Goal: Information Seeking & Learning: Learn about a topic

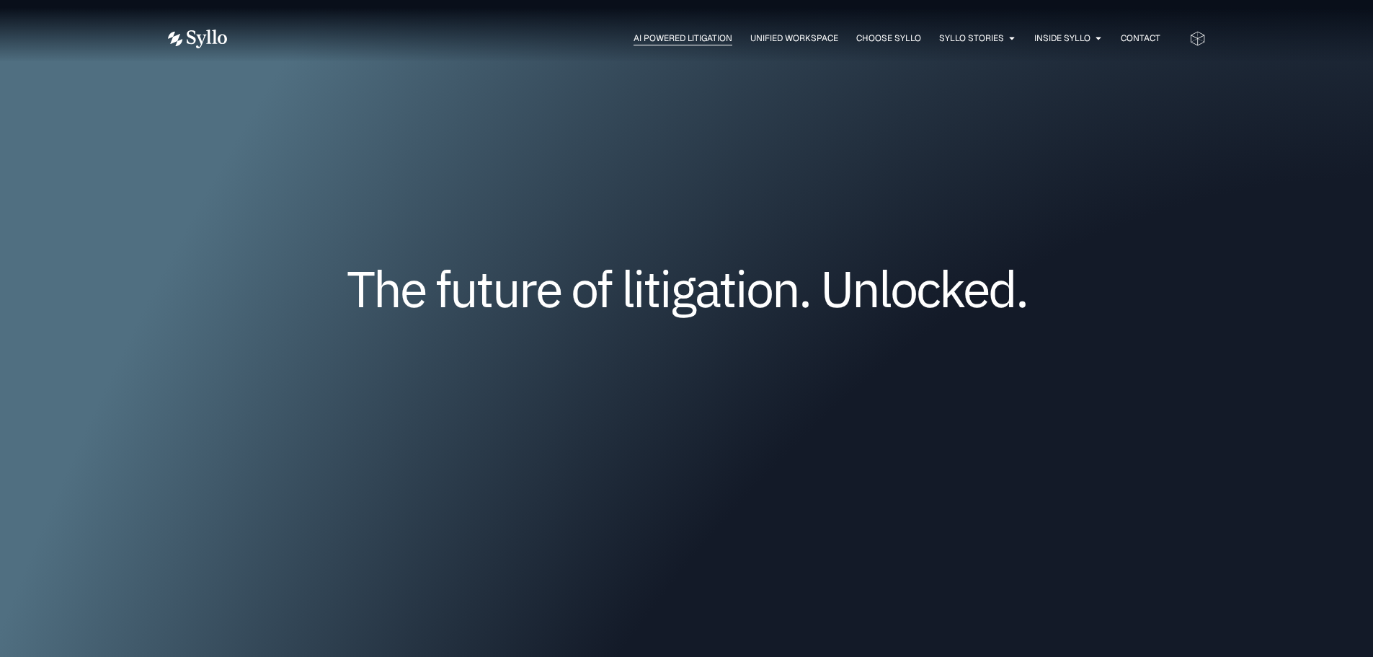
click at [688, 36] on span "AI Powered Litigation" at bounding box center [683, 38] width 99 height 13
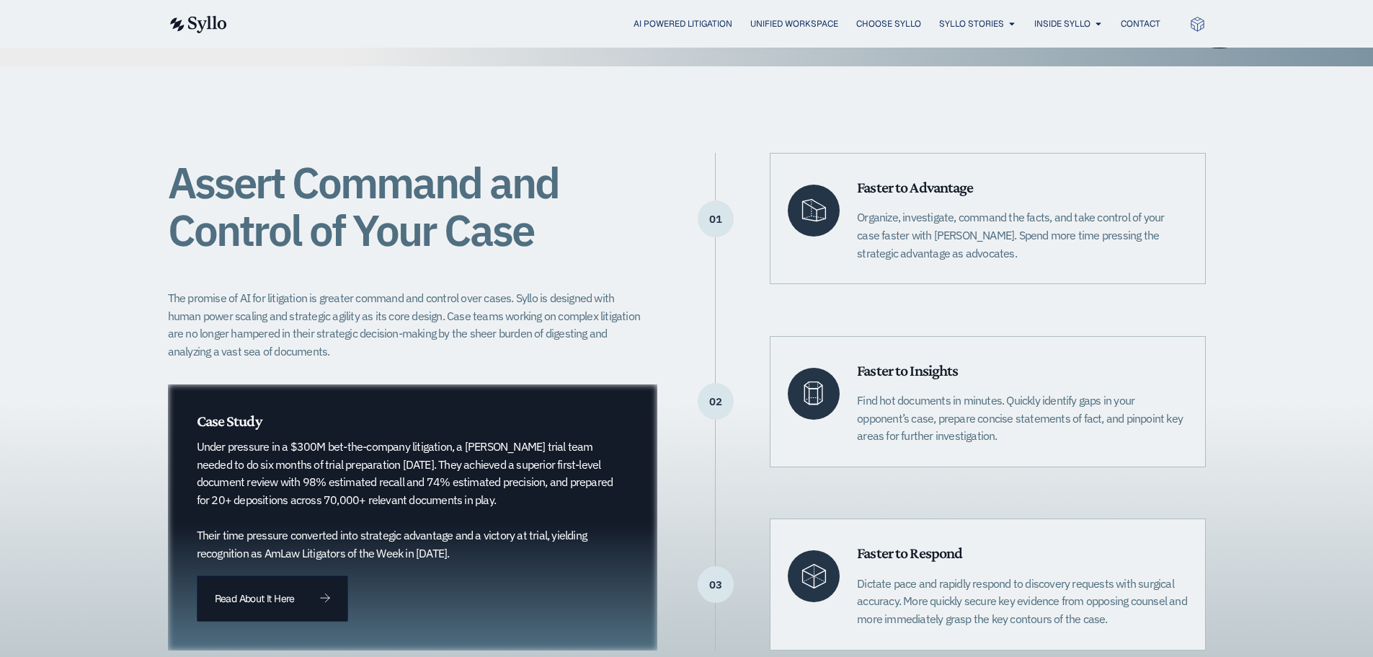
scroll to position [288, 0]
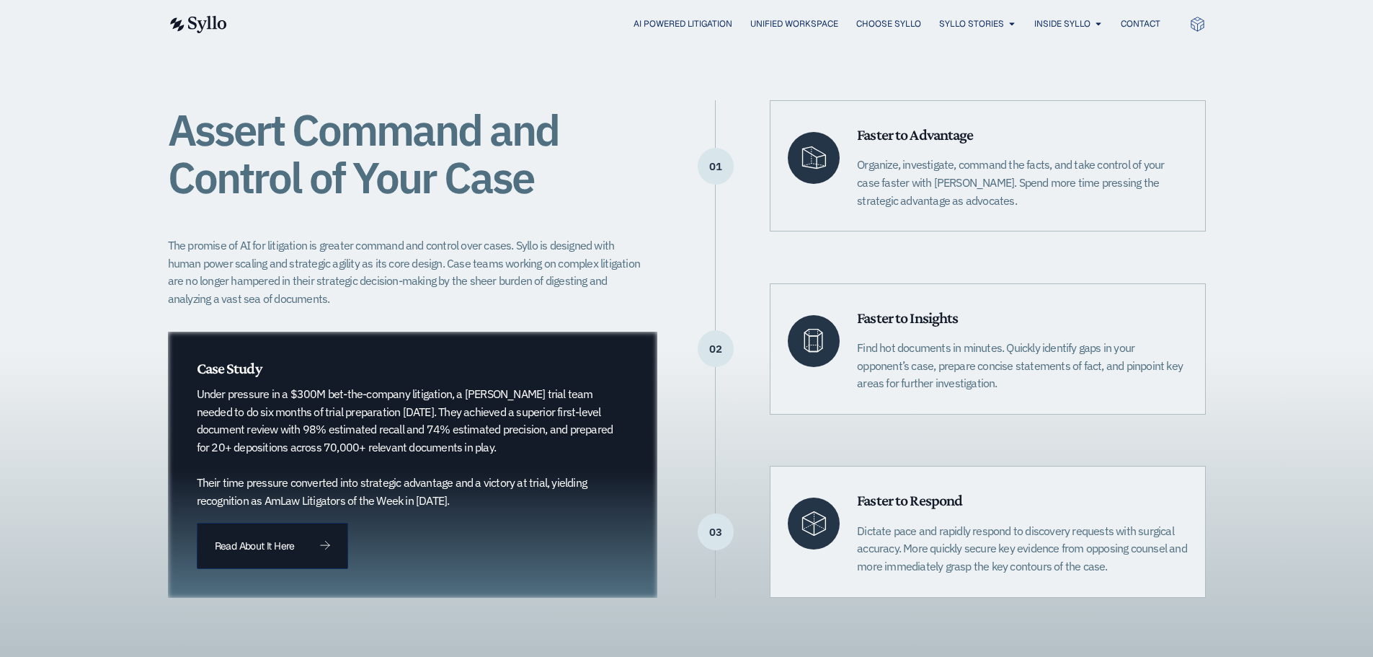
click at [1005, 351] on p "Find hot documents in minutes. Quickly identify gaps in your opponent’s case, p…" at bounding box center [1022, 365] width 330 height 53
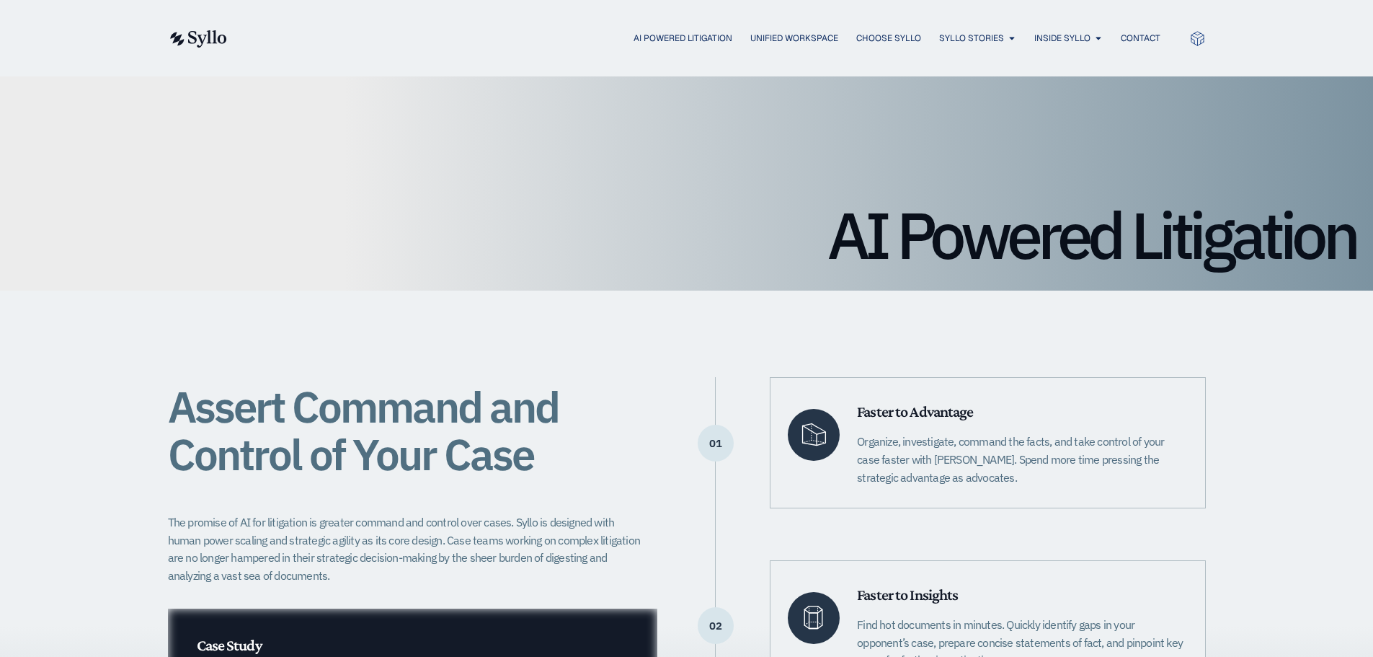
scroll to position [0, 0]
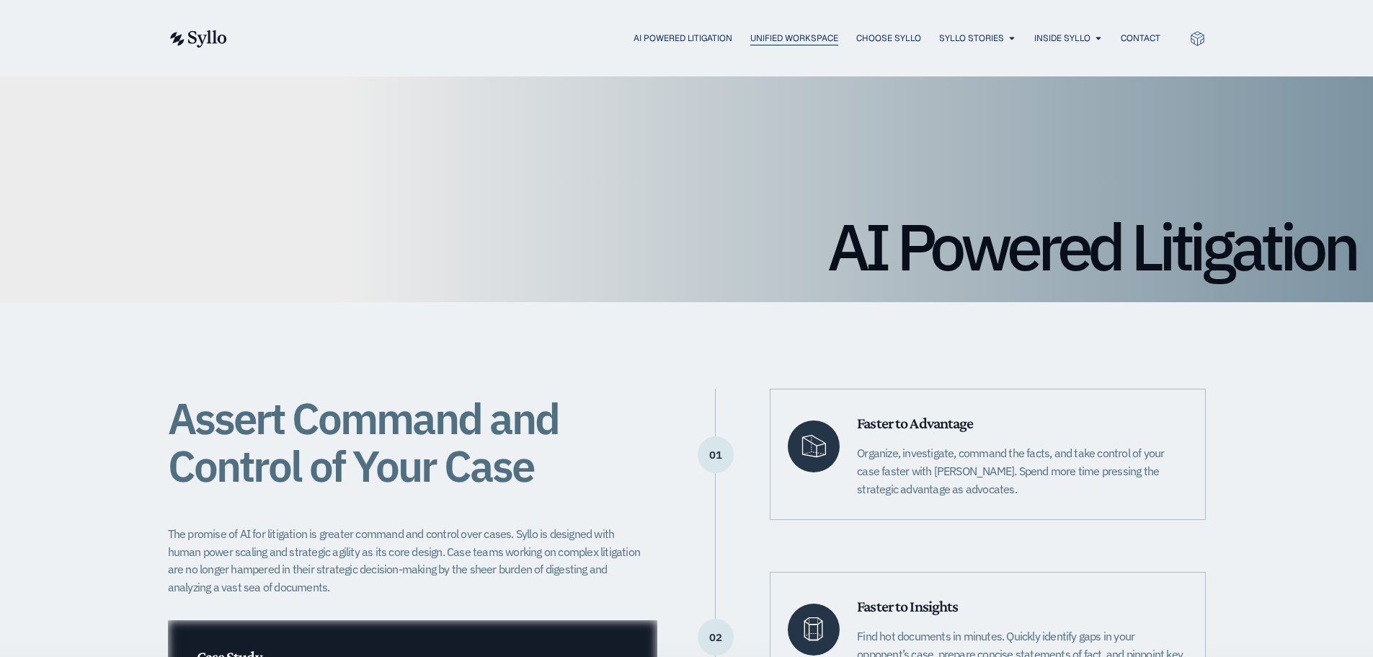
click at [766, 34] on span "Unified Workspace" at bounding box center [794, 38] width 88 height 13
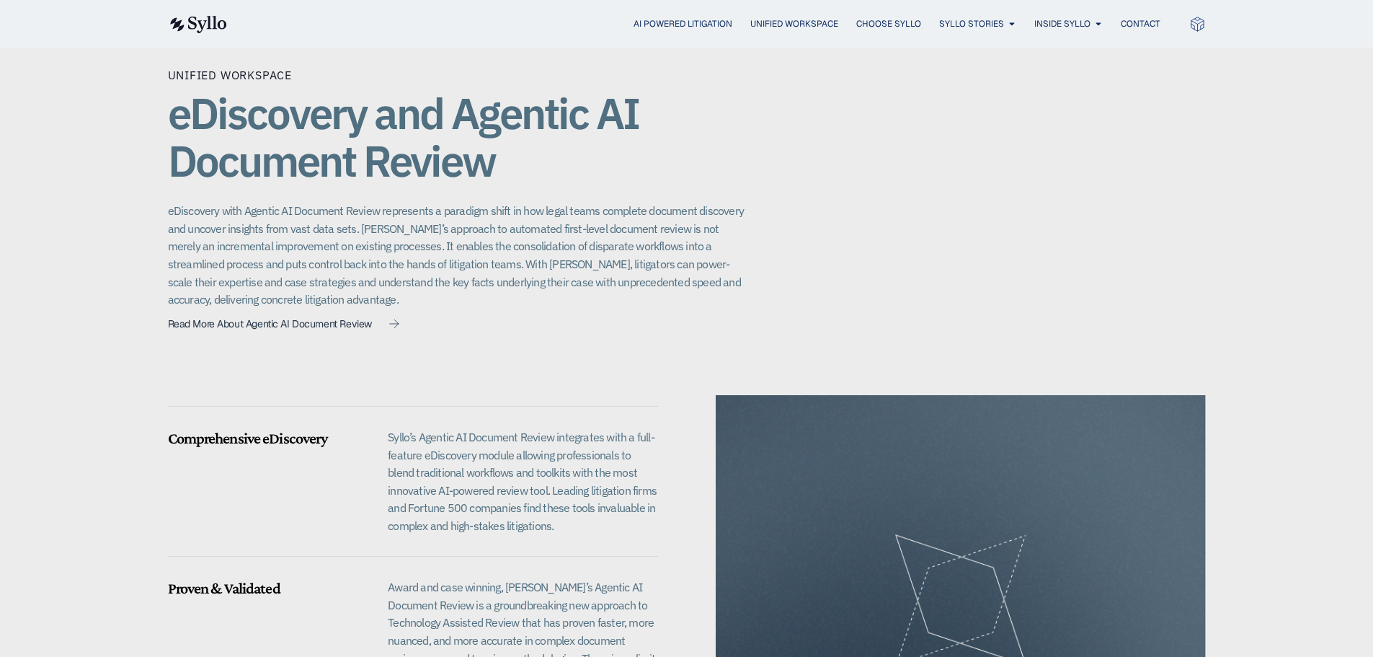
scroll to position [1009, 0]
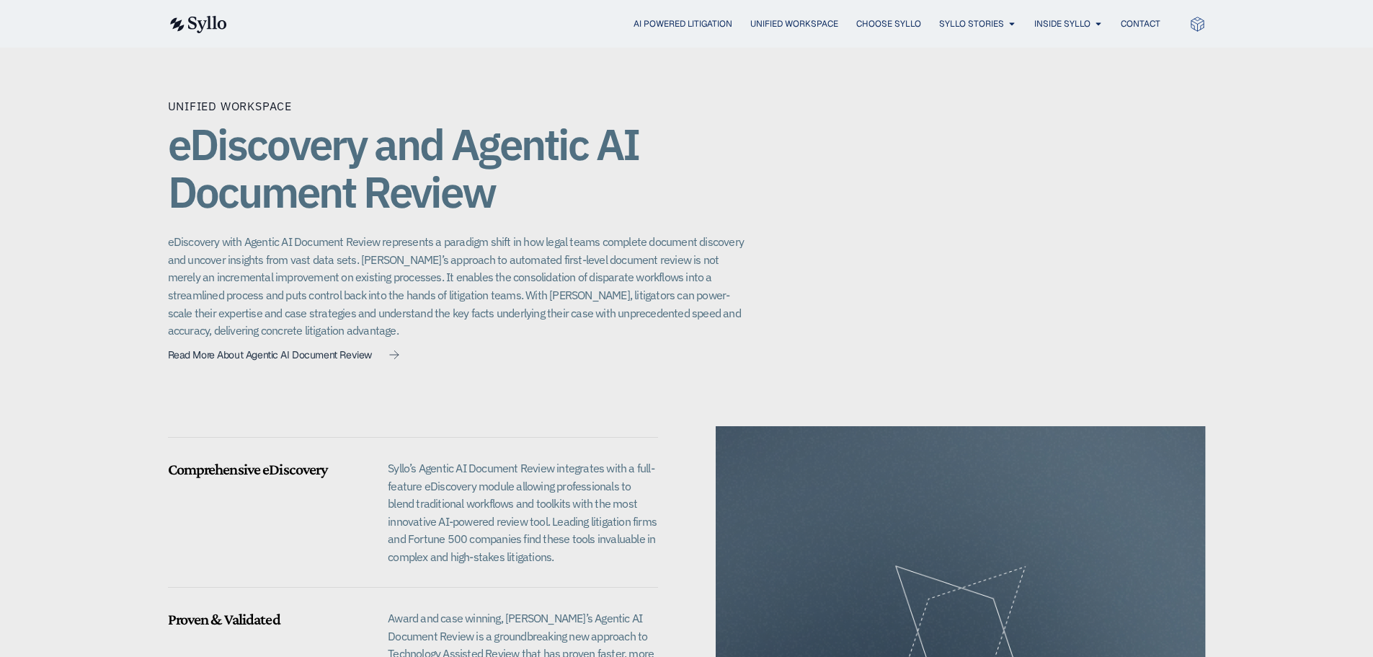
click at [440, 264] on p "eDiscovery with Agentic AI Document Review represents a paradigm shift in how l…" at bounding box center [456, 286] width 577 height 107
click at [967, 90] on span "Insights" at bounding box center [965, 91] width 46 height 17
